Goal: Entertainment & Leisure: Consume media (video, audio)

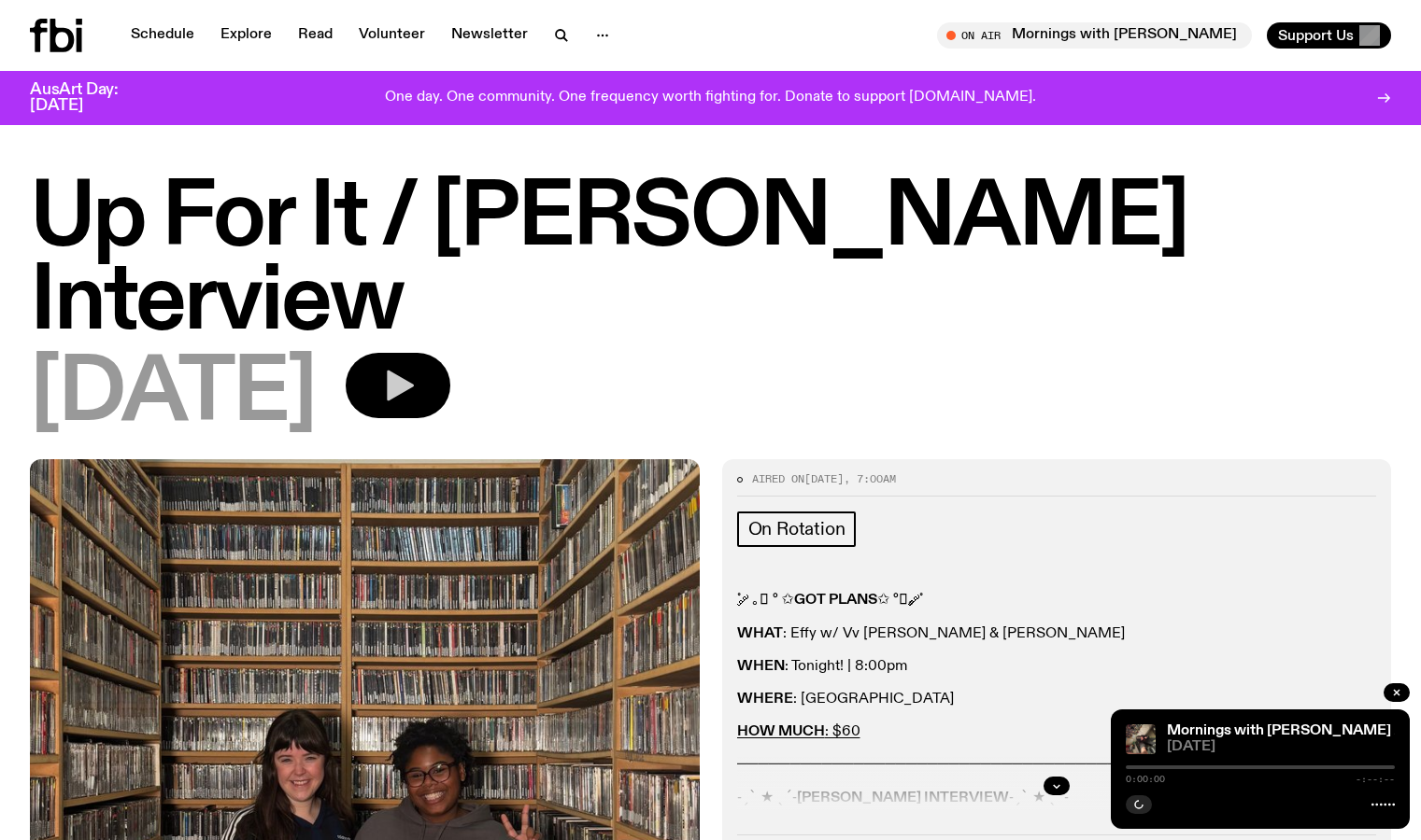
click at [414, 370] on icon "button" at bounding box center [400, 386] width 27 height 31
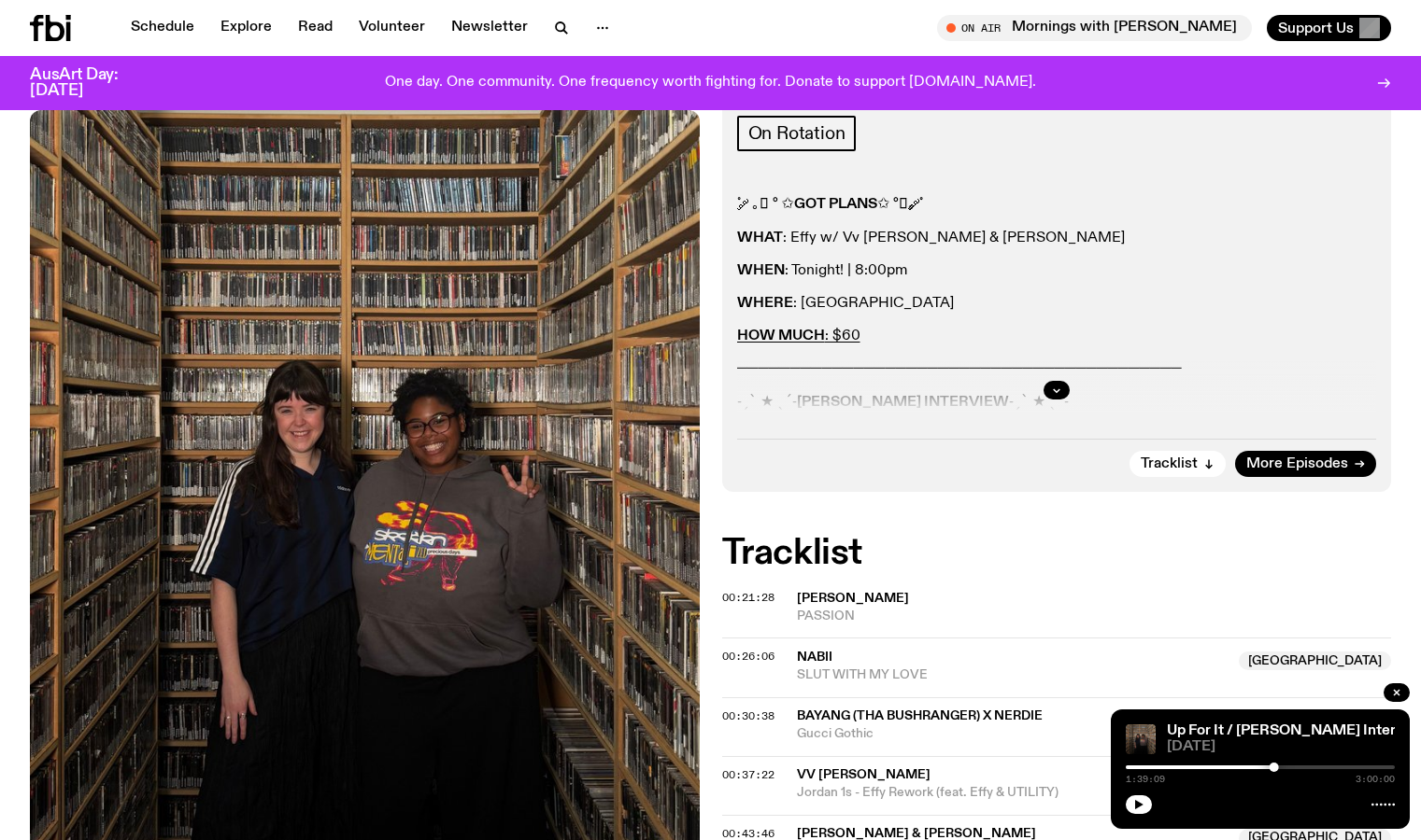
scroll to position [460, 0]
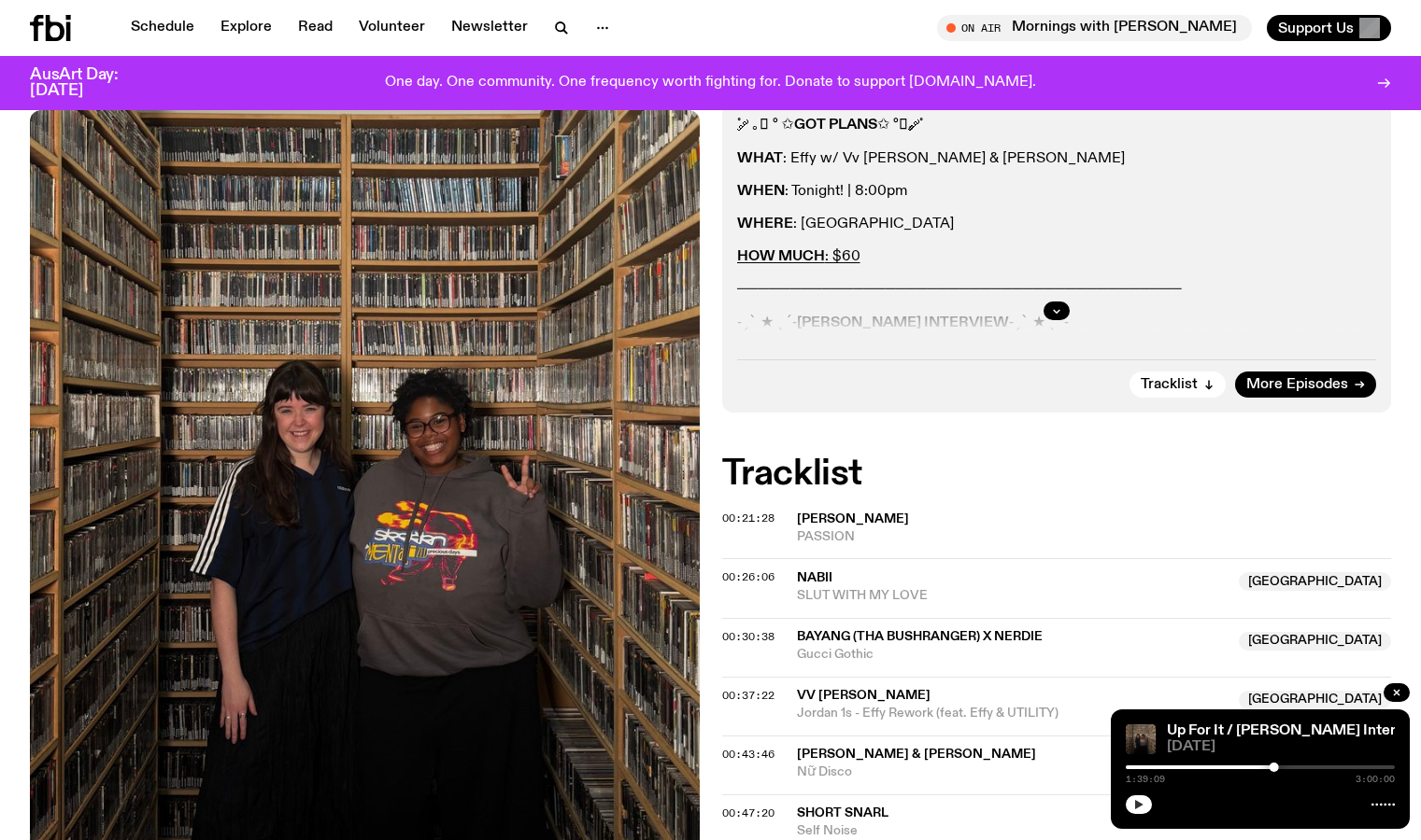
click at [1143, 804] on icon "button" at bounding box center [1138, 805] width 12 height 12
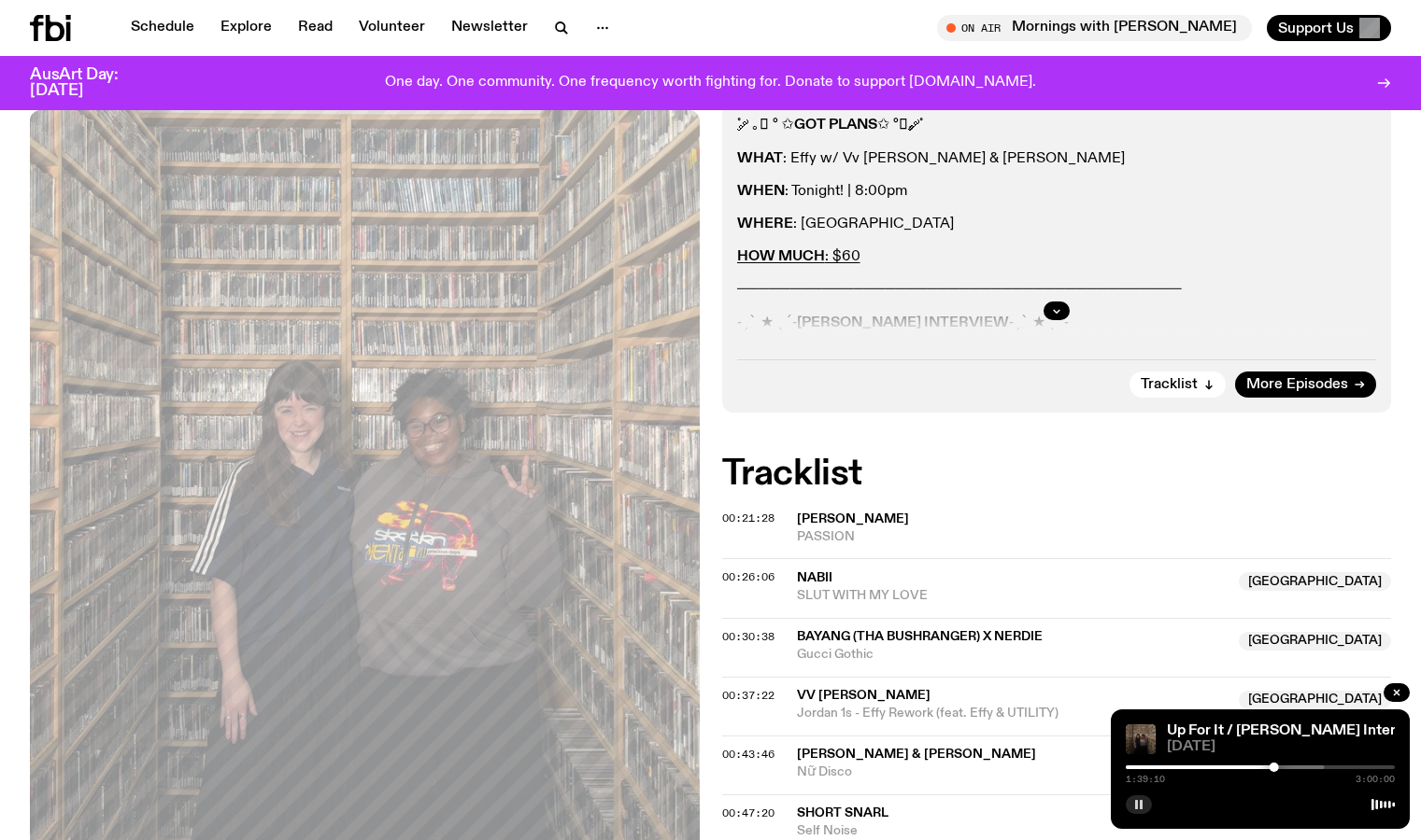
click at [1242, 767] on div at bounding box center [1139, 768] width 269 height 4
click at [1279, 766] on div at bounding box center [1157, 768] width 269 height 4
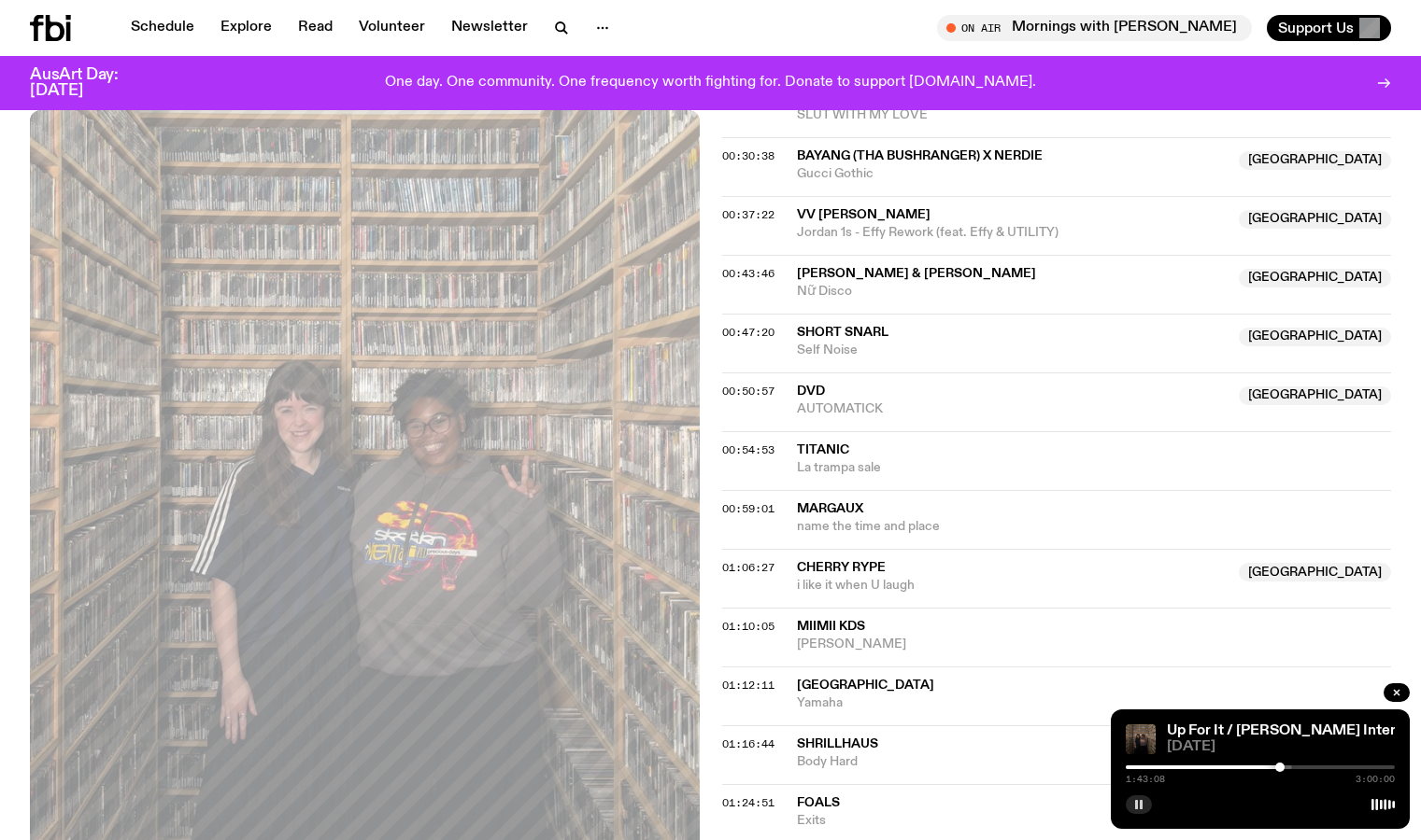
scroll to position [949, 0]
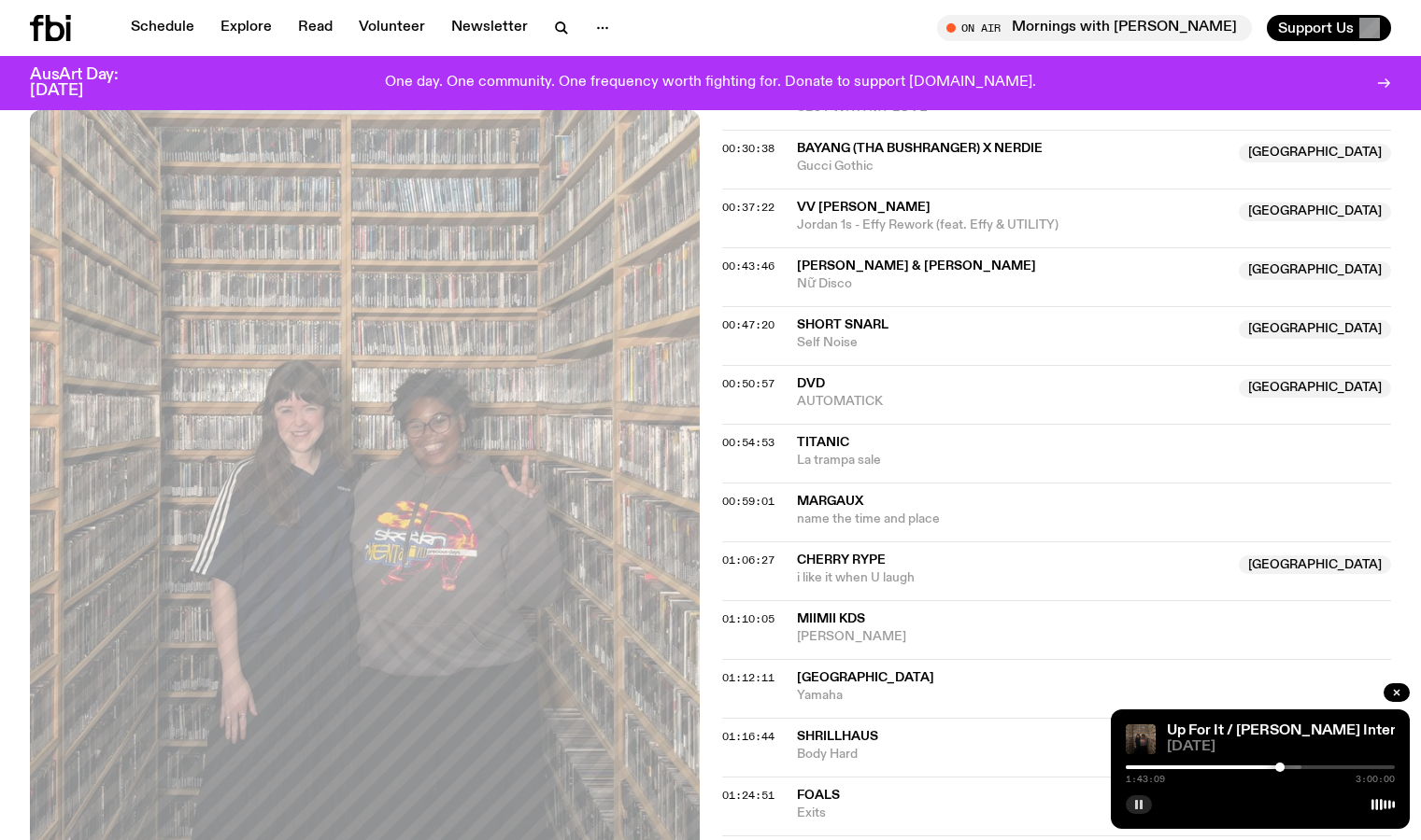
click at [1295, 767] on div at bounding box center [1166, 768] width 269 height 4
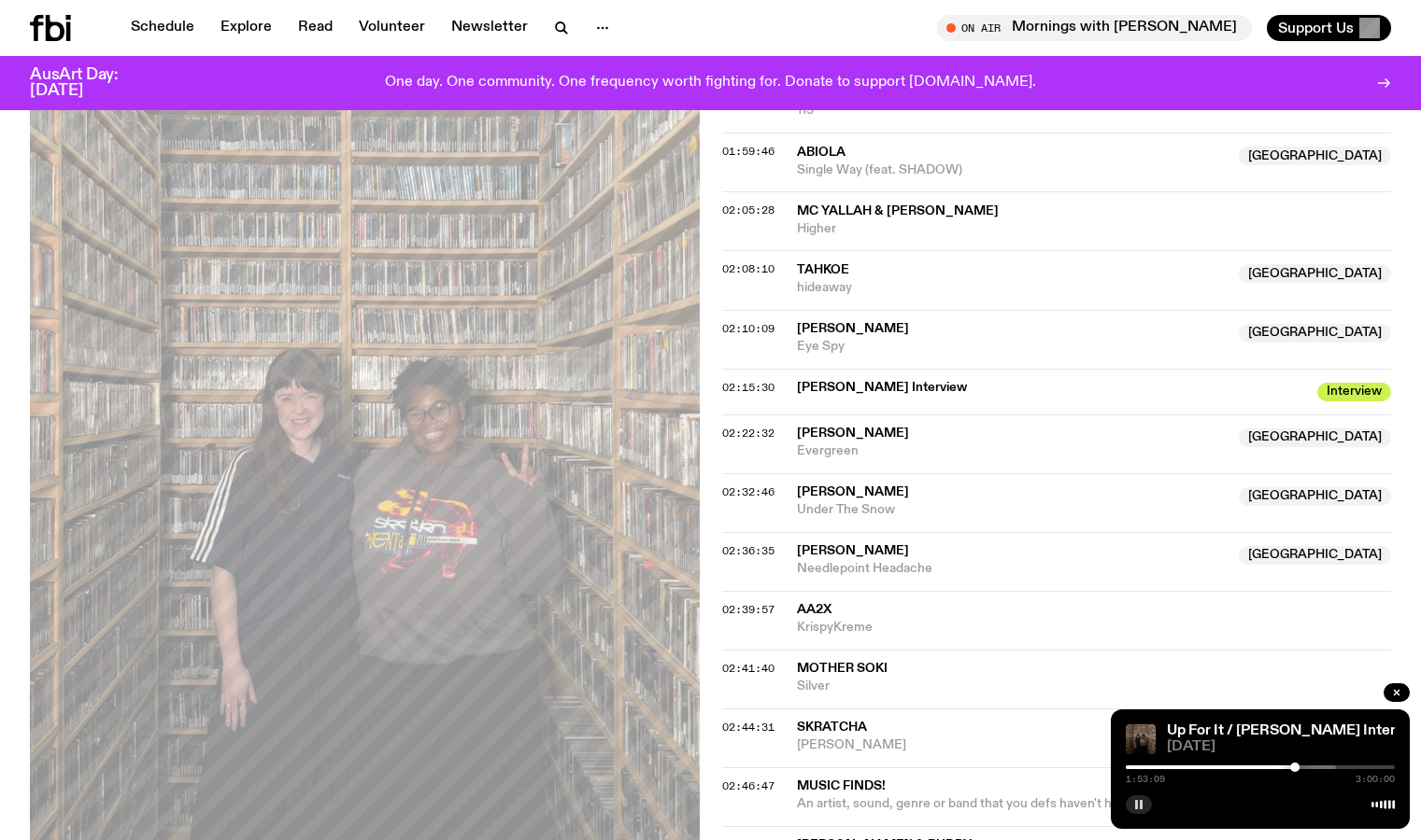
scroll to position [2063, 0]
click at [1315, 772] on div "1:53:11 3:00:00" at bounding box center [1260, 772] width 269 height 22
click at [1310, 767] on div at bounding box center [1201, 768] width 269 height 4
click at [1316, 767] on div at bounding box center [1210, 768] width 269 height 4
click at [1325, 769] on div at bounding box center [1226, 768] width 269 height 4
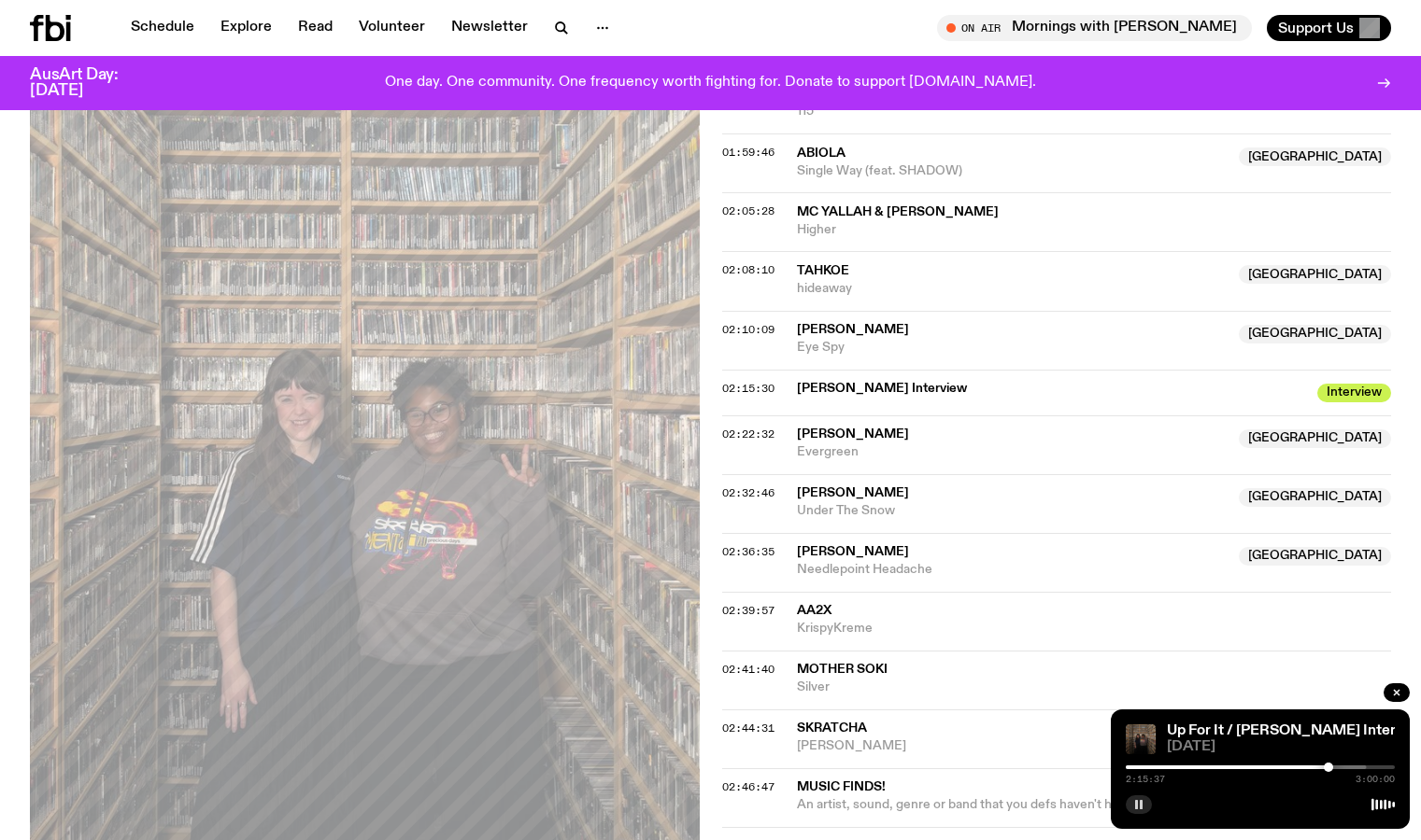
click at [1328, 769] on div at bounding box center [1328, 768] width 10 height 10
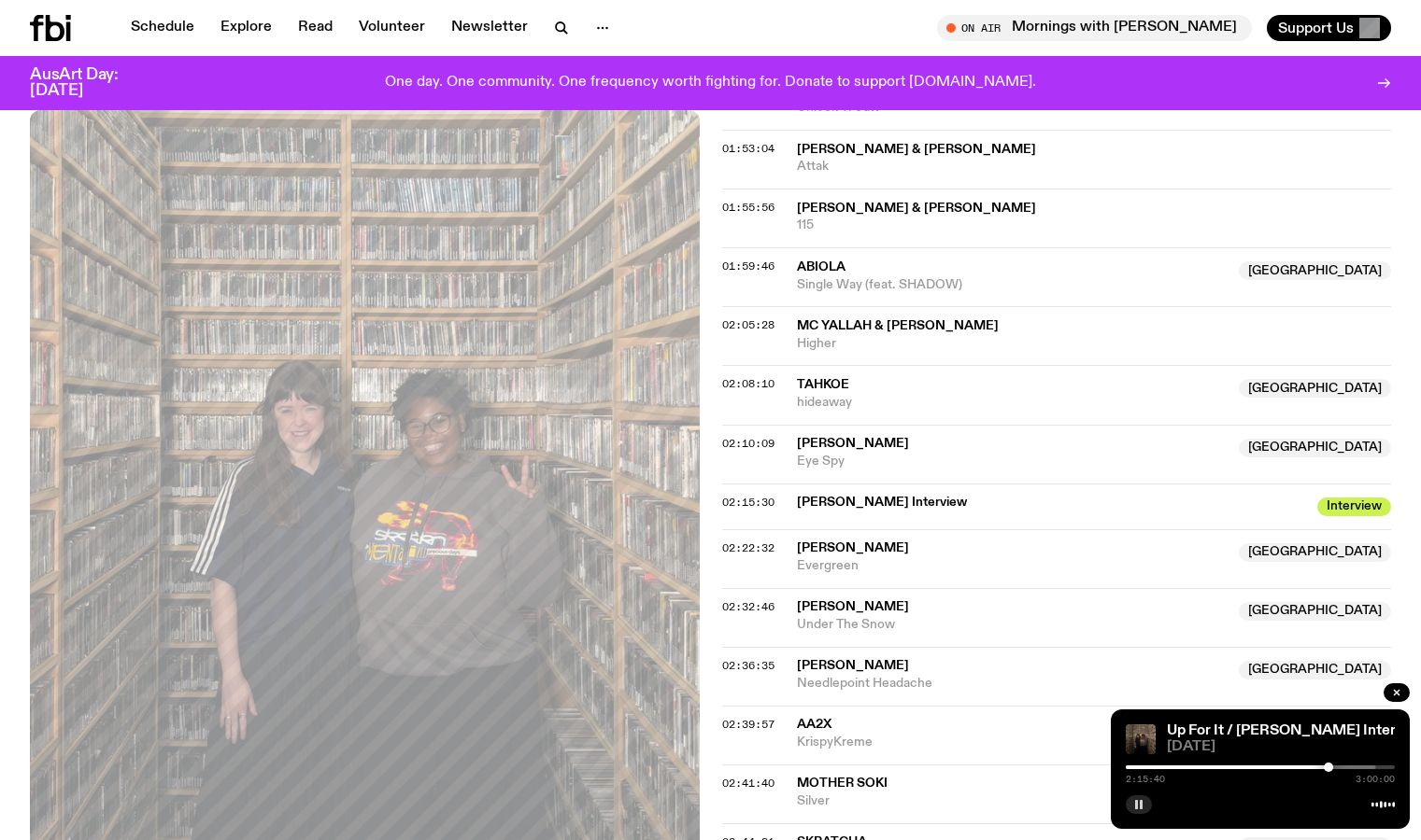
scroll to position [1947, 0]
click at [1340, 765] on div at bounding box center [1338, 768] width 10 height 10
click at [1342, 766] on div at bounding box center [1341, 768] width 10 height 10
click at [1343, 767] on div at bounding box center [1342, 768] width 10 height 10
click at [1346, 768] on div at bounding box center [1343, 768] width 10 height 10
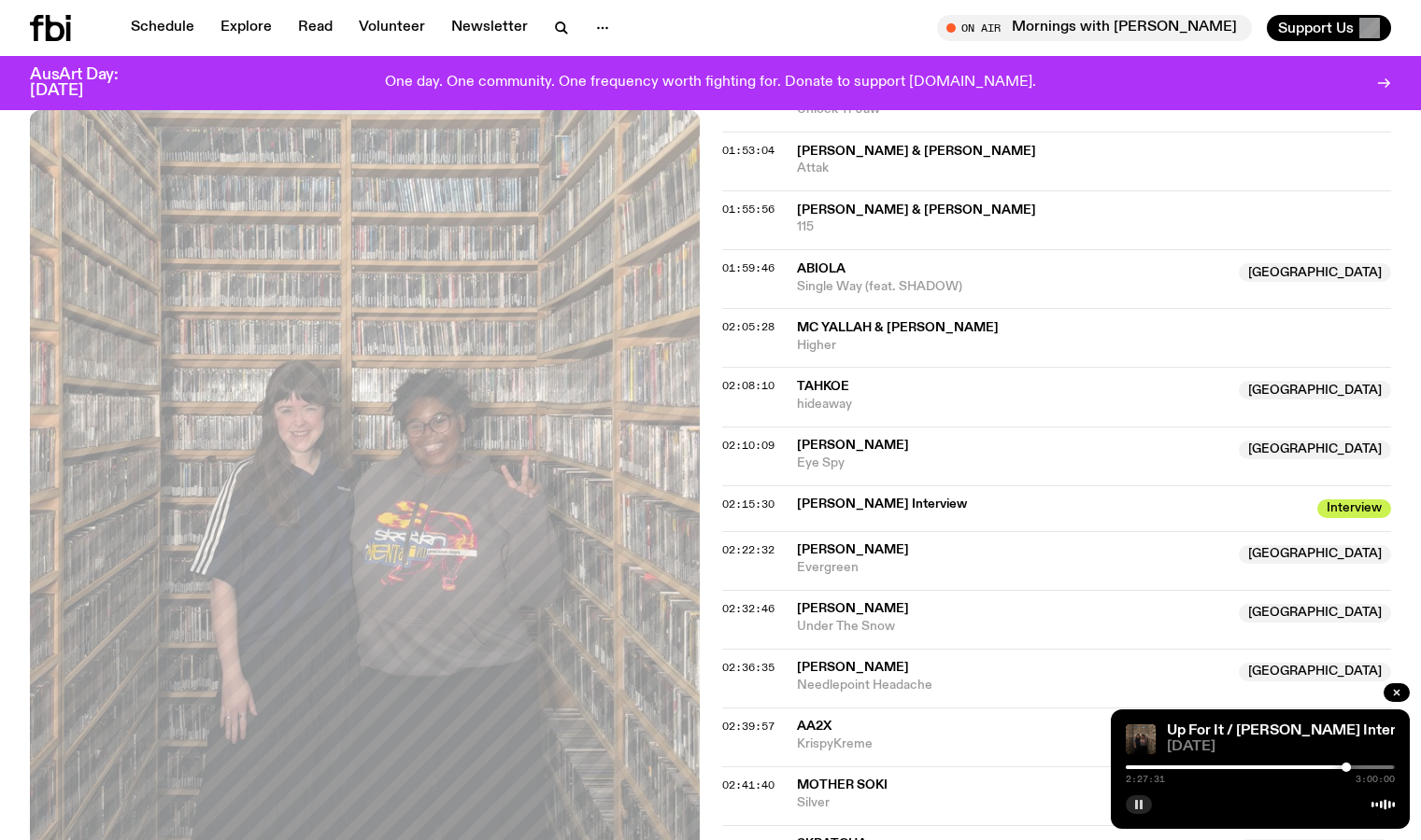
click at [1345, 768] on div at bounding box center [1346, 768] width 10 height 10
click at [1345, 768] on div at bounding box center [1345, 768] width 10 height 10
click at [1344, 768] on div at bounding box center [1345, 768] width 10 height 10
click at [558, 29] on icon "button" at bounding box center [560, 27] width 22 height 22
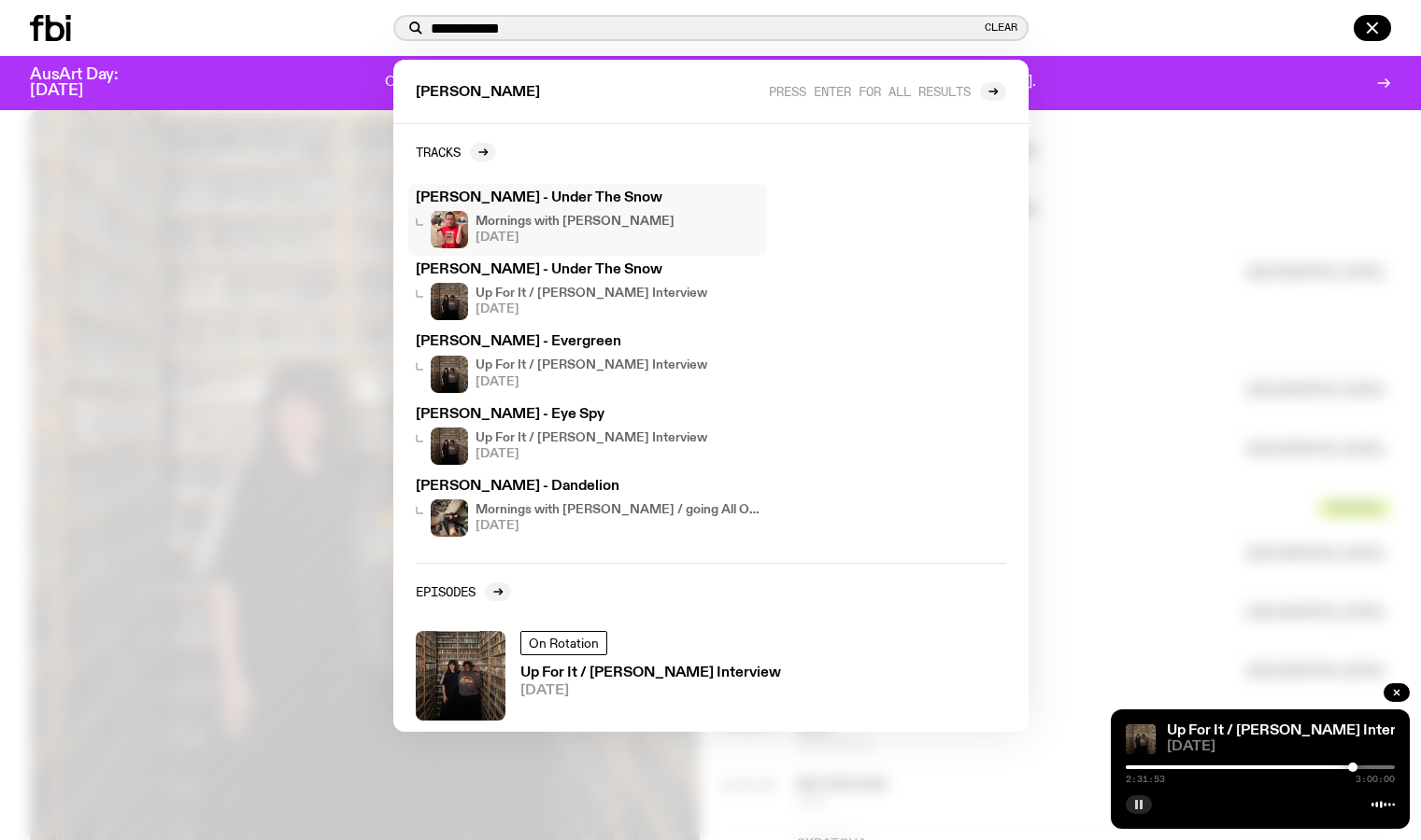
type input "**********"
click at [550, 191] on h3 "[PERSON_NAME] - Under The Snow" at bounding box center [588, 198] width 343 height 14
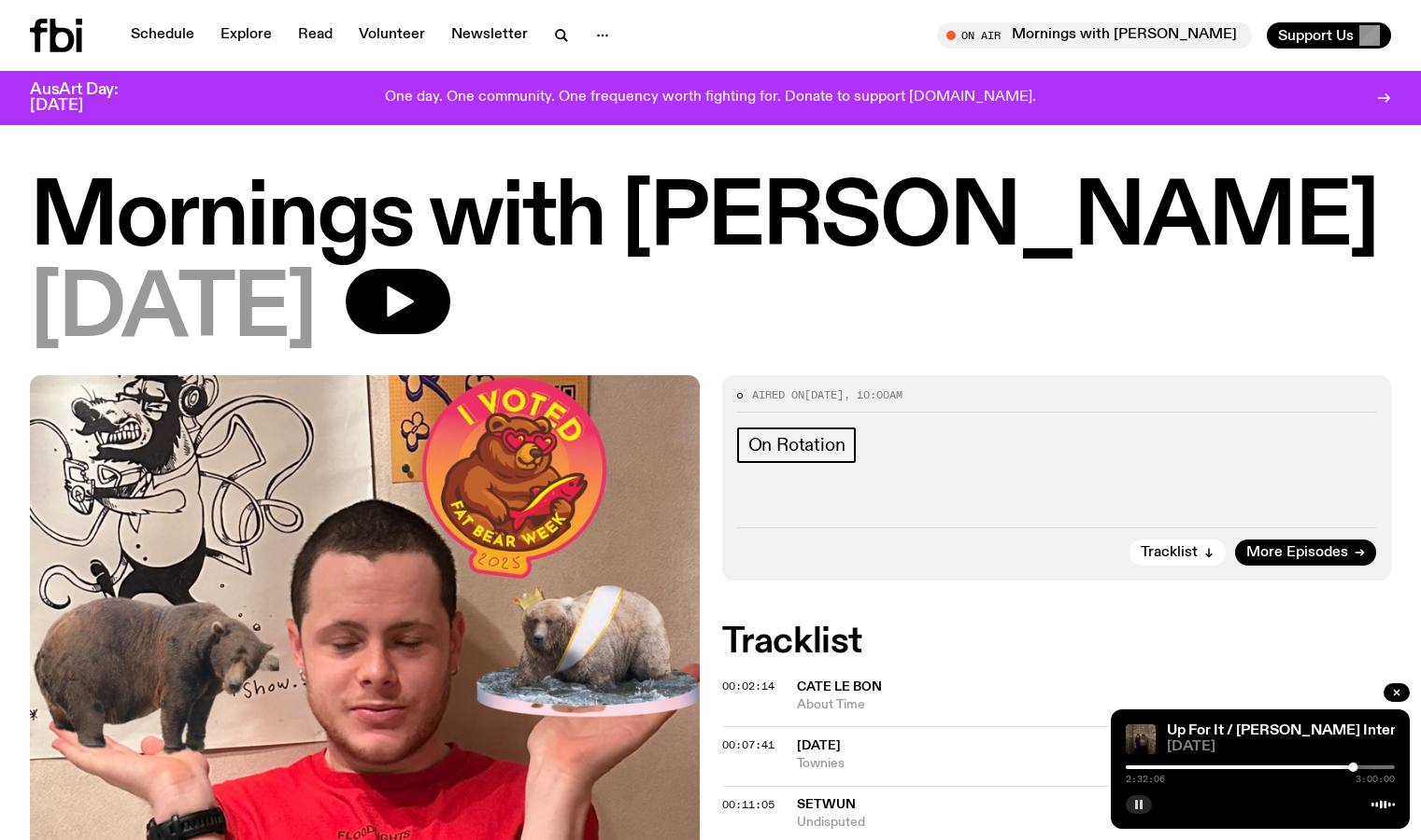
click at [830, 32] on div "On Air Mornings with Kana [PERSON_NAME] Tune in live Support Us" at bounding box center [1055, 35] width 673 height 26
click at [414, 290] on icon "button" at bounding box center [400, 302] width 27 height 31
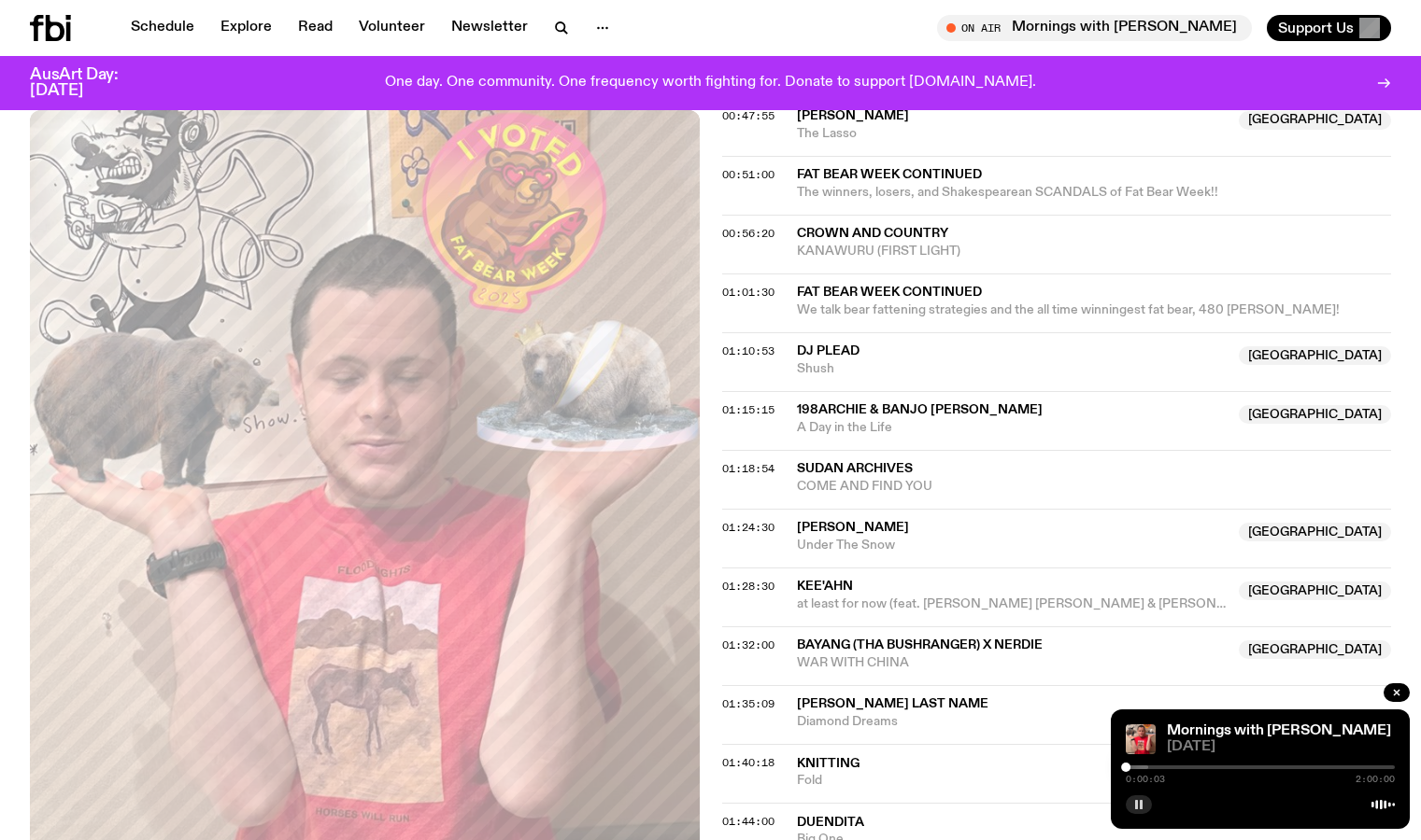
scroll to position [1030, 0]
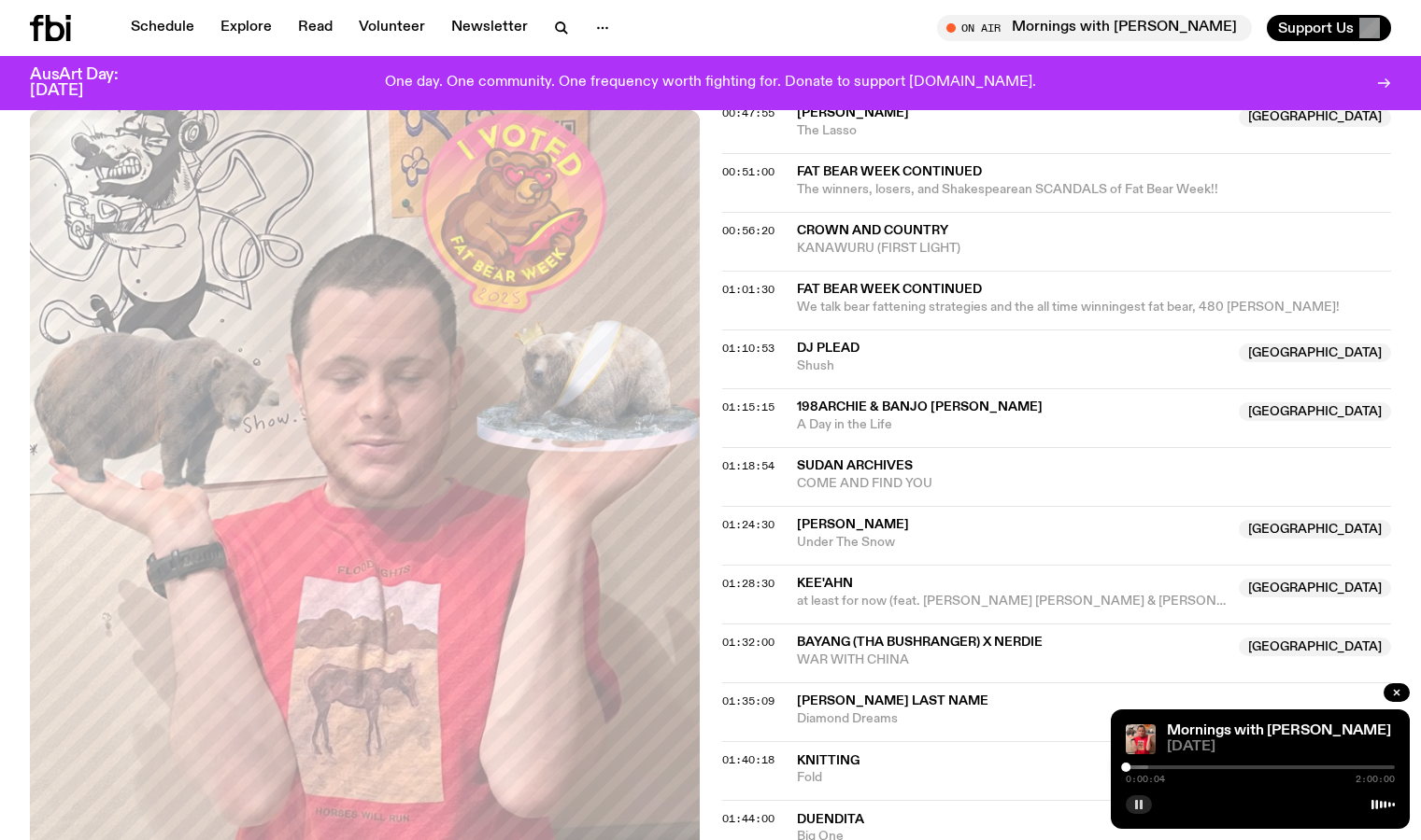
click at [1216, 766] on div at bounding box center [1260, 768] width 269 height 4
click at [1241, 767] on div at bounding box center [1260, 768] width 269 height 4
click at [1255, 767] on div at bounding box center [1260, 768] width 269 height 4
click at [1264, 768] on div at bounding box center [1151, 768] width 269 height 4
click at [1271, 768] on div at bounding box center [1165, 768] width 269 height 4
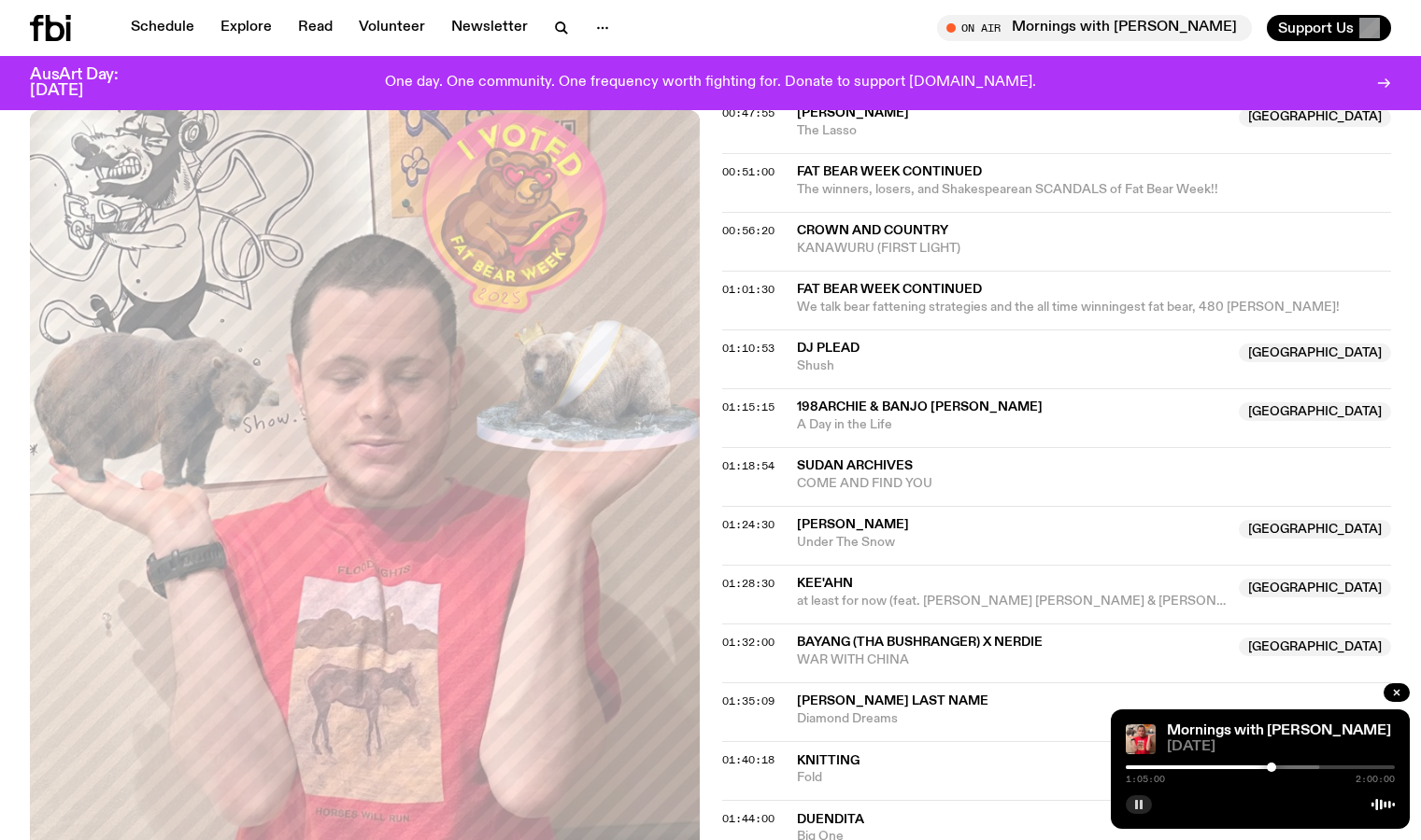
click at [1278, 767] on div at bounding box center [1184, 768] width 269 height 4
click at [1287, 768] on div at bounding box center [1211, 768] width 269 height 4
click at [1293, 768] on div at bounding box center [1218, 768] width 269 height 4
click at [1298, 768] on div at bounding box center [1293, 768] width 10 height 10
click at [1304, 768] on div at bounding box center [1233, 768] width 269 height 4
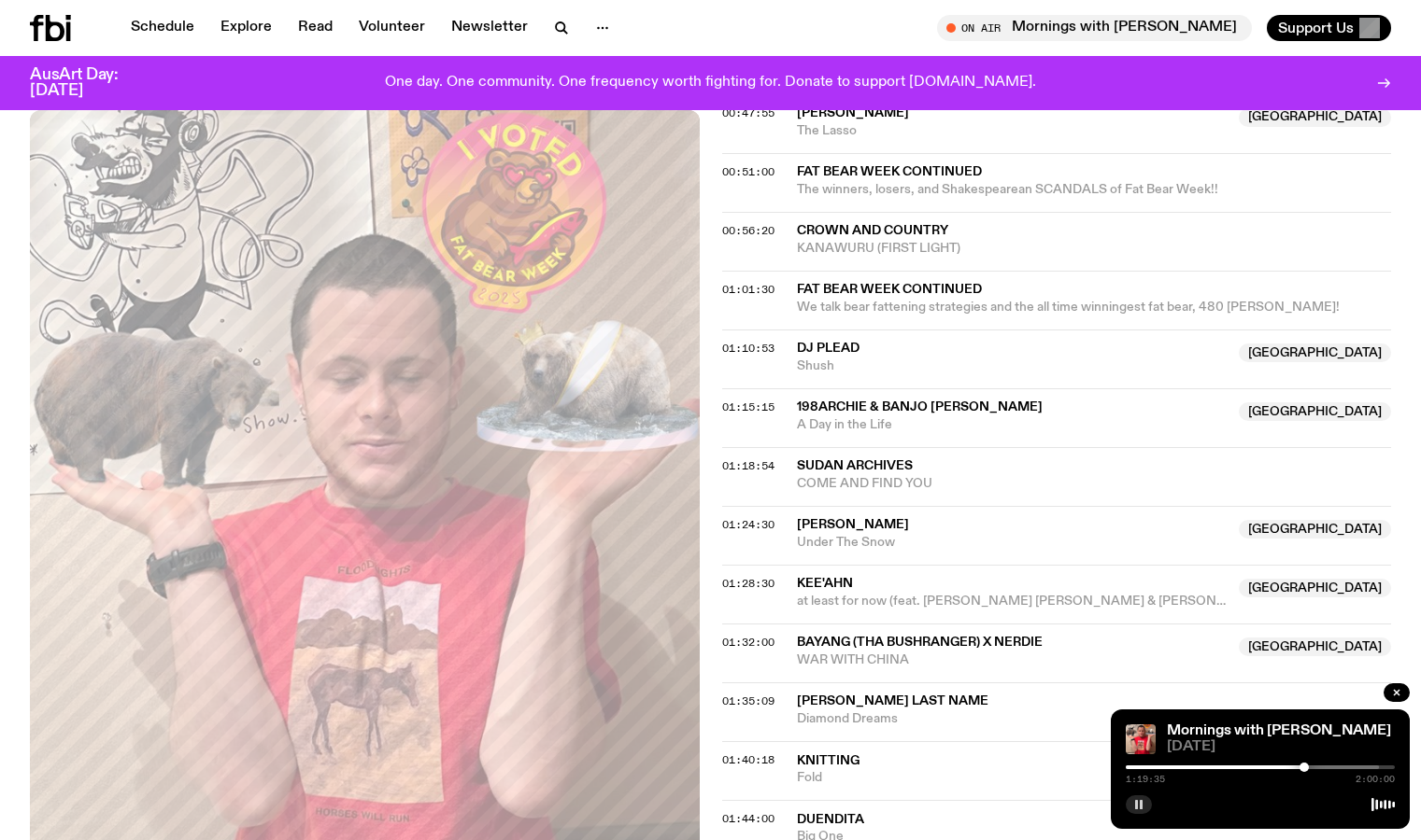
click at [1309, 768] on div at bounding box center [1243, 768] width 269 height 4
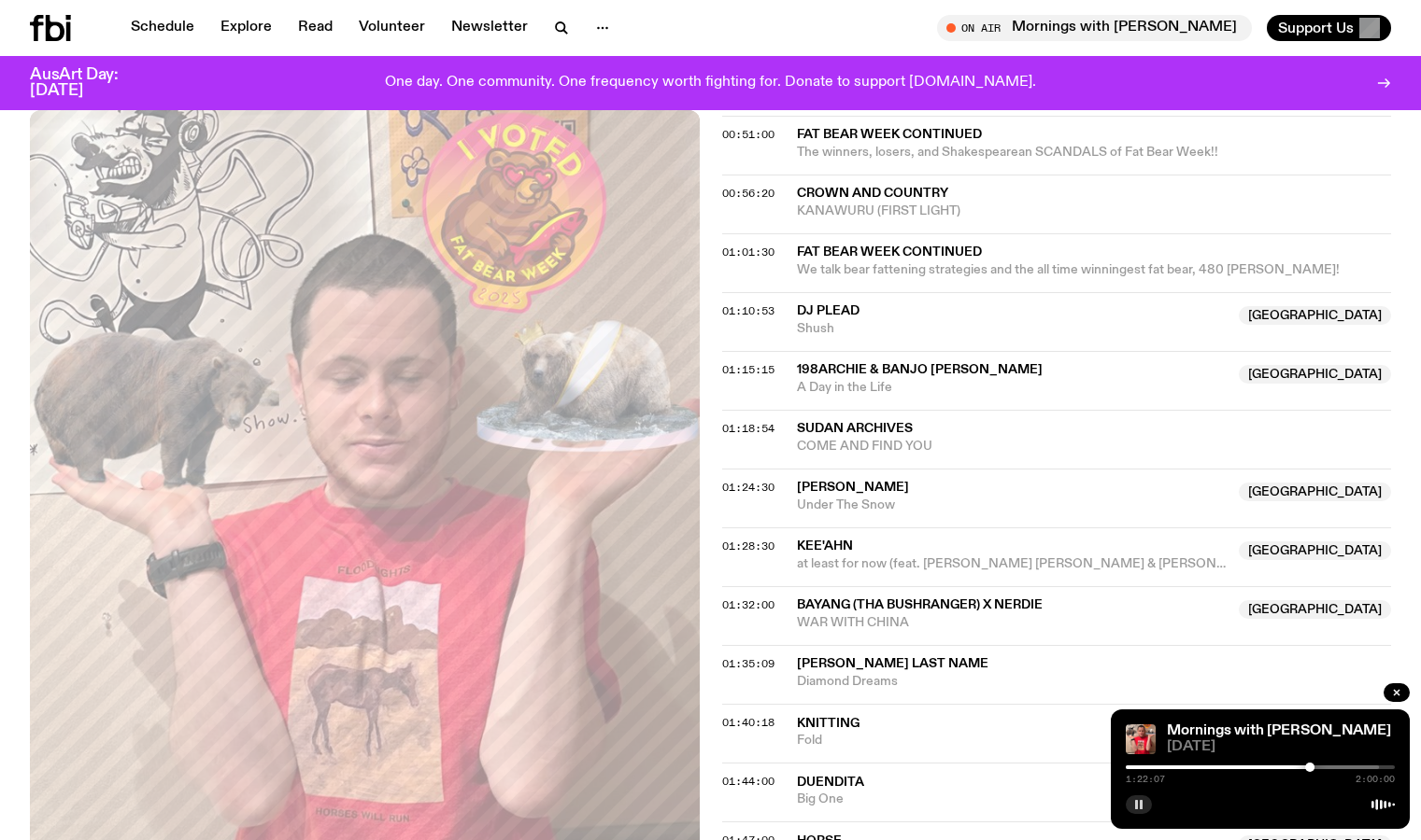
scroll to position [1072, 0]
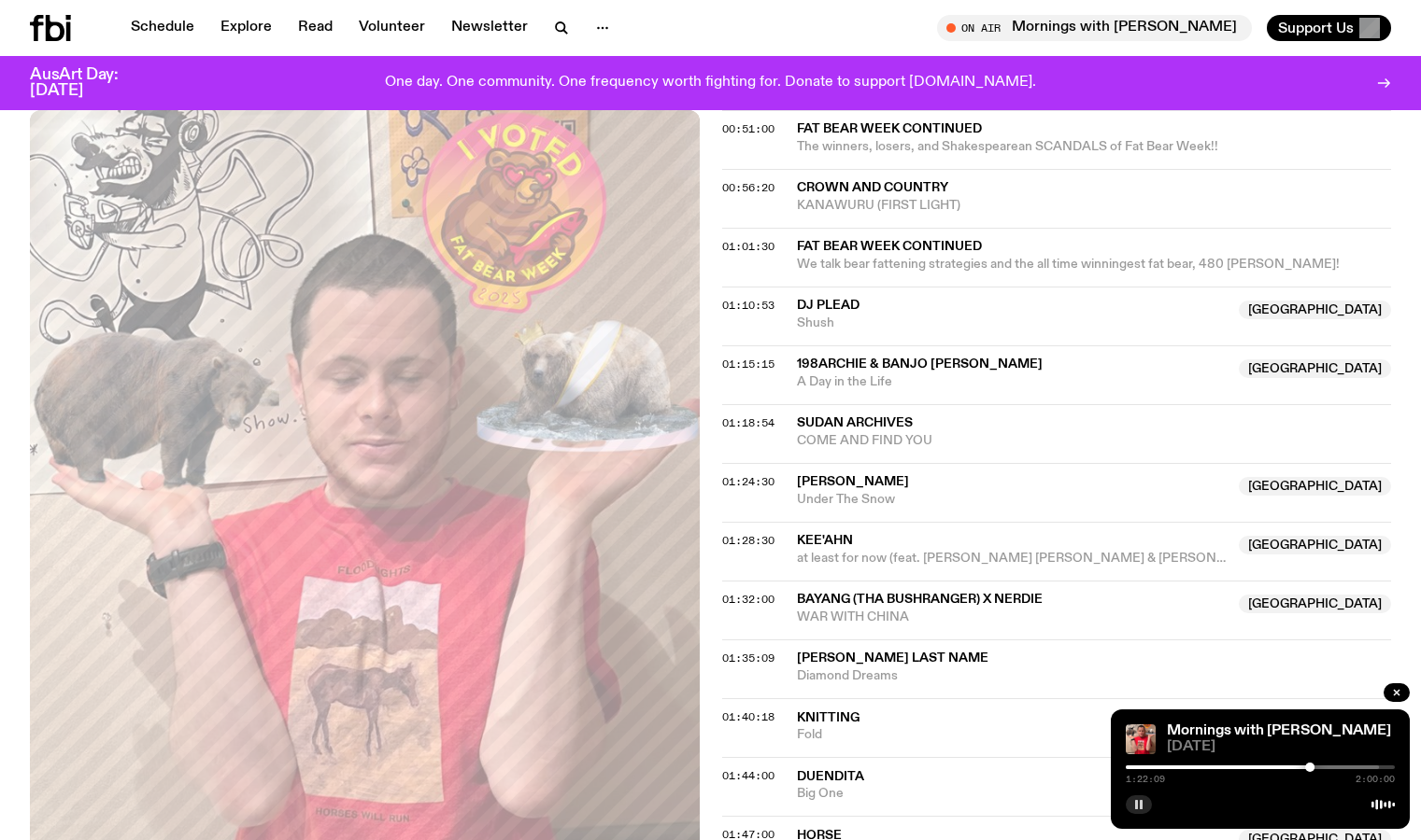
click at [705, 362] on div "Aired on [DATE] 10:00am On Rotation Tracklist More Episodes Tracklist 00:02:14 …" at bounding box center [710, 207] width 1421 height 1841
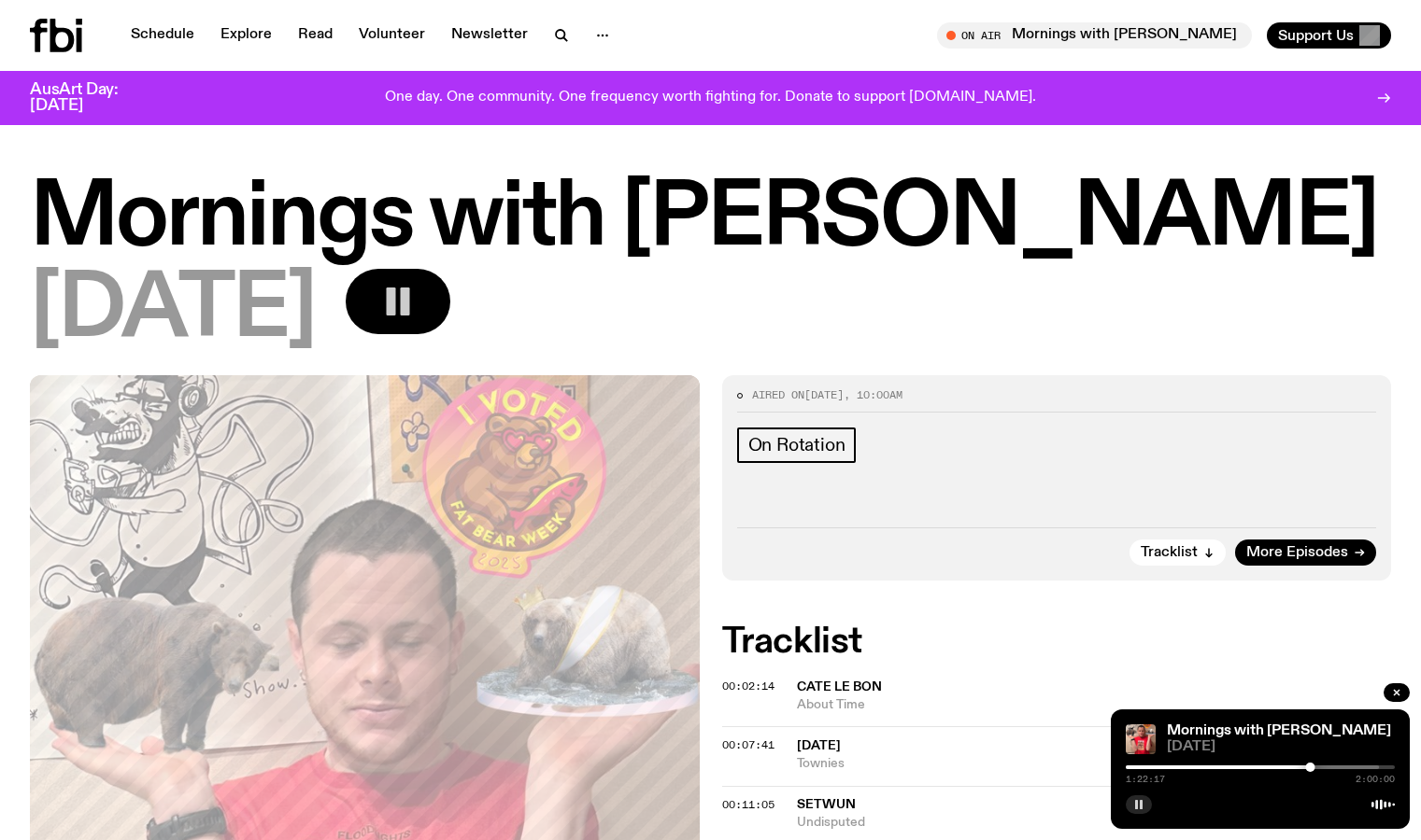
scroll to position [0, 0]
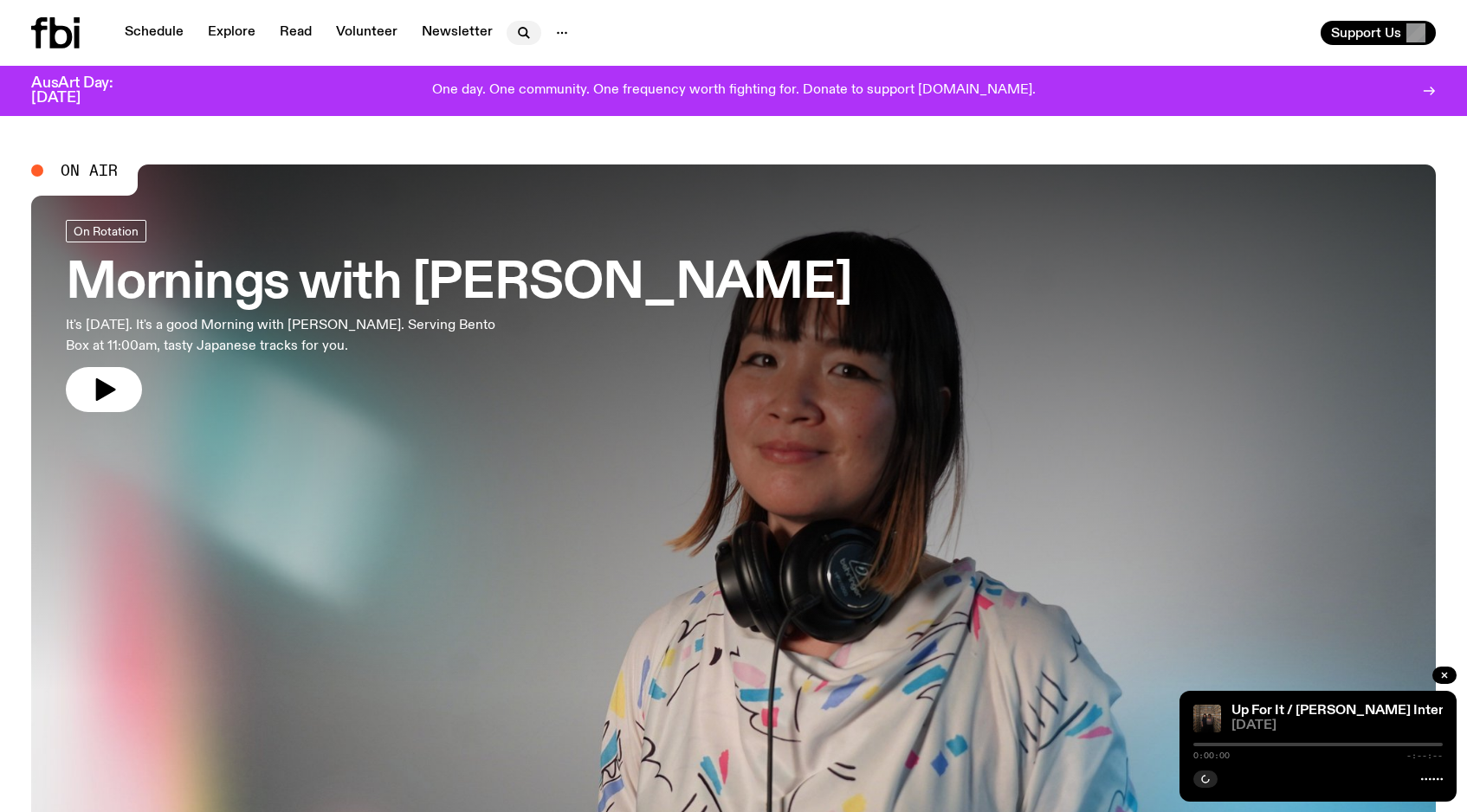
click at [523, 27] on icon "button" at bounding box center [523, 32] width 21 height 21
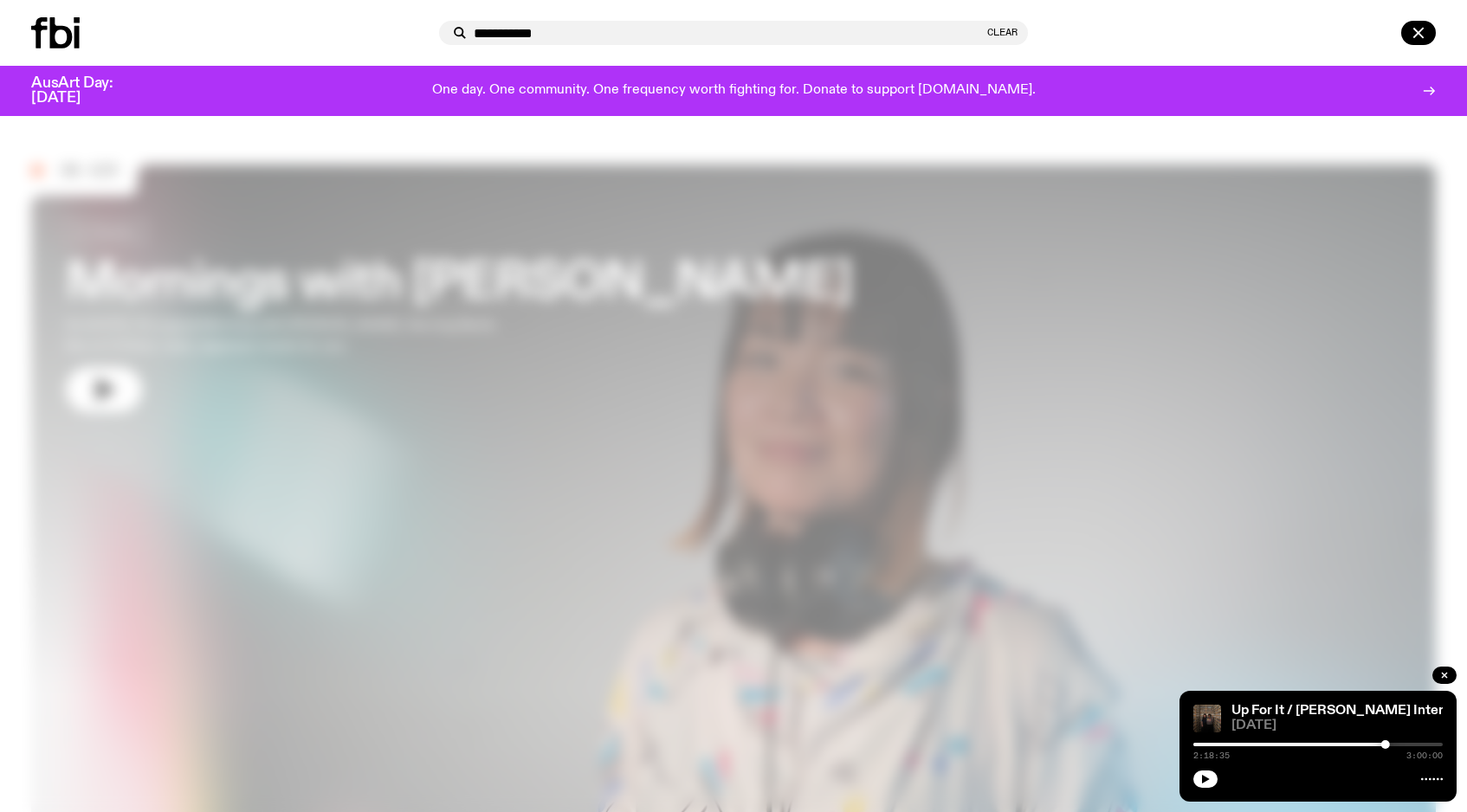
type input "**********"
